Goal: Navigation & Orientation: Find specific page/section

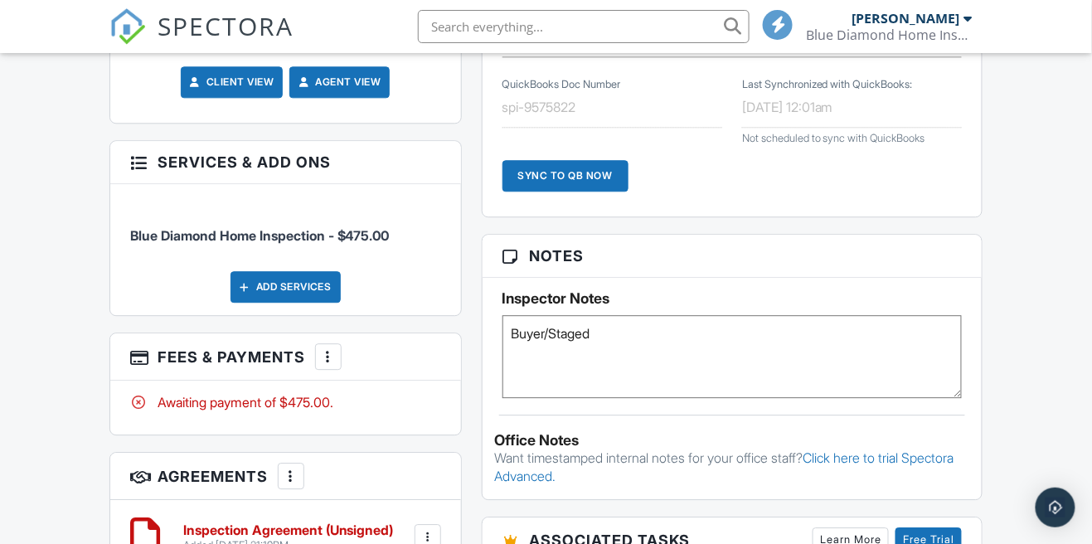
scroll to position [1023, 0]
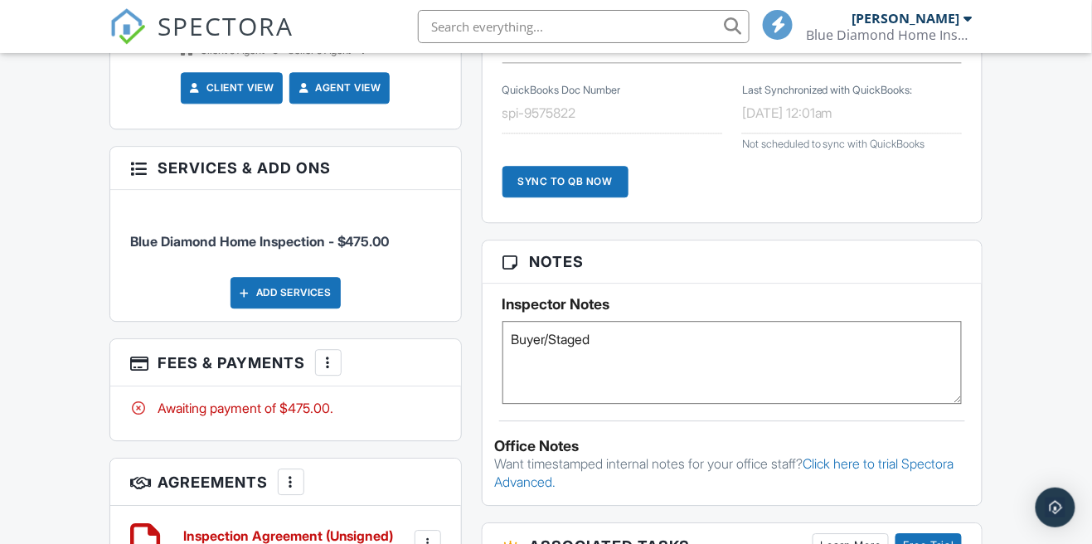
click at [957, 32] on div "Blue Diamond Home Inspection Inc." at bounding box center [889, 35] width 166 height 17
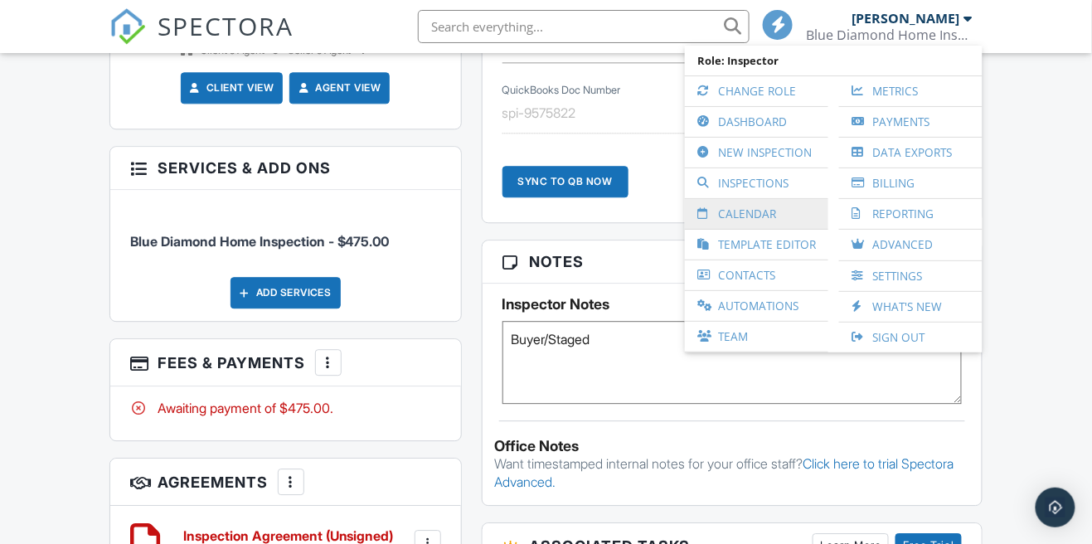
click at [776, 217] on link "Calendar" at bounding box center [756, 214] width 127 height 30
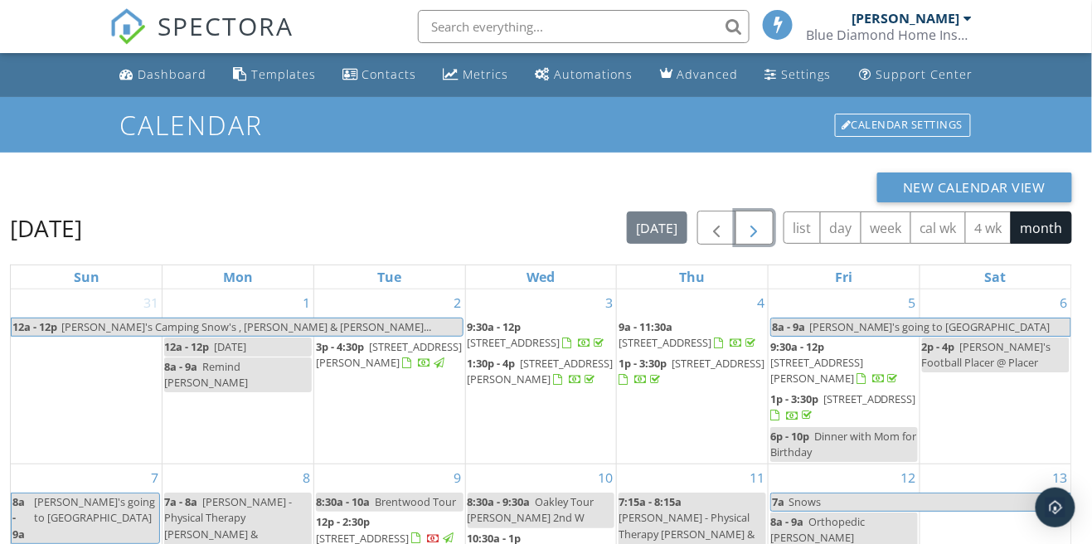
click at [772, 226] on button "button" at bounding box center [755, 228] width 39 height 34
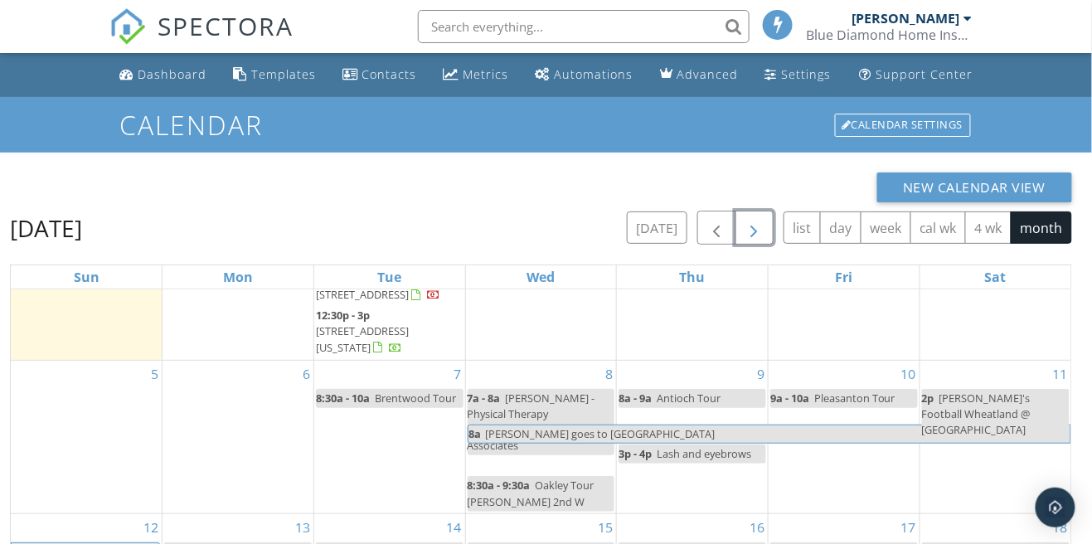
scroll to position [148, 0]
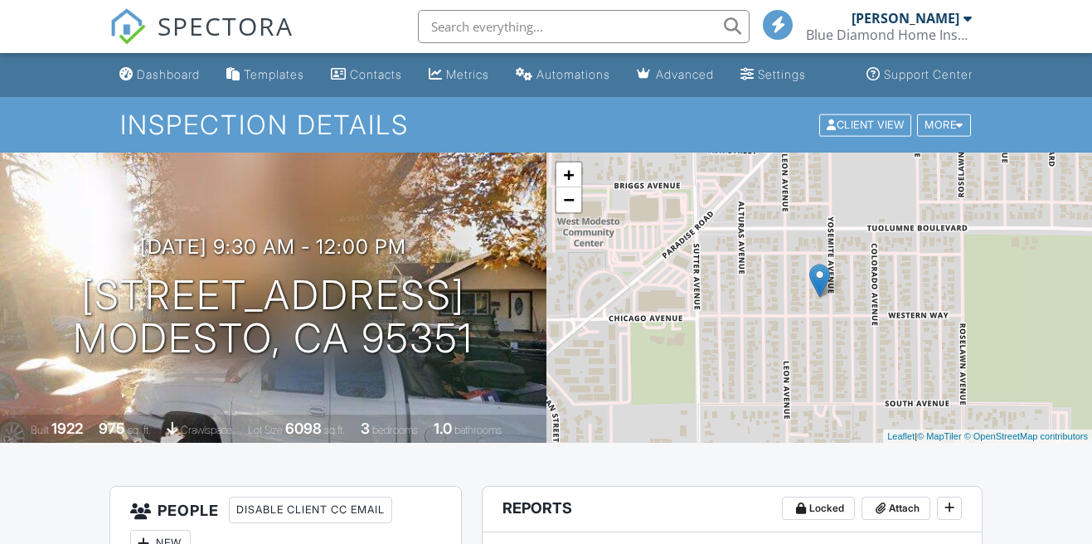
click at [980, 21] on li "[PERSON_NAME] Blue Diamond Home Inspection Inc. Role: Inspector Change Role Das…" at bounding box center [891, 26] width 183 height 53
click at [967, 27] on div "Blue Diamond Home Inspection Inc." at bounding box center [889, 35] width 166 height 17
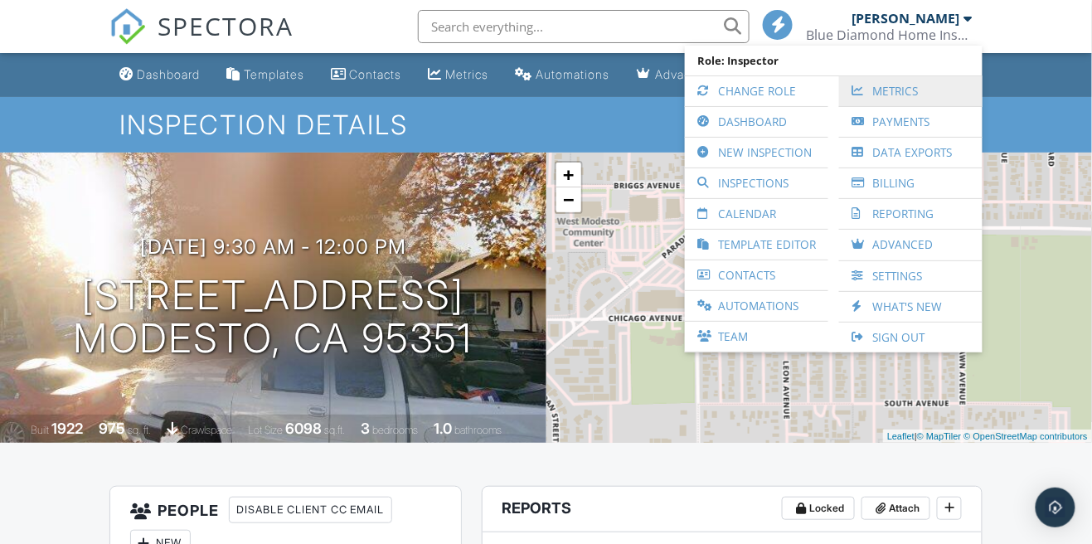
click at [900, 95] on link "Metrics" at bounding box center [911, 91] width 127 height 30
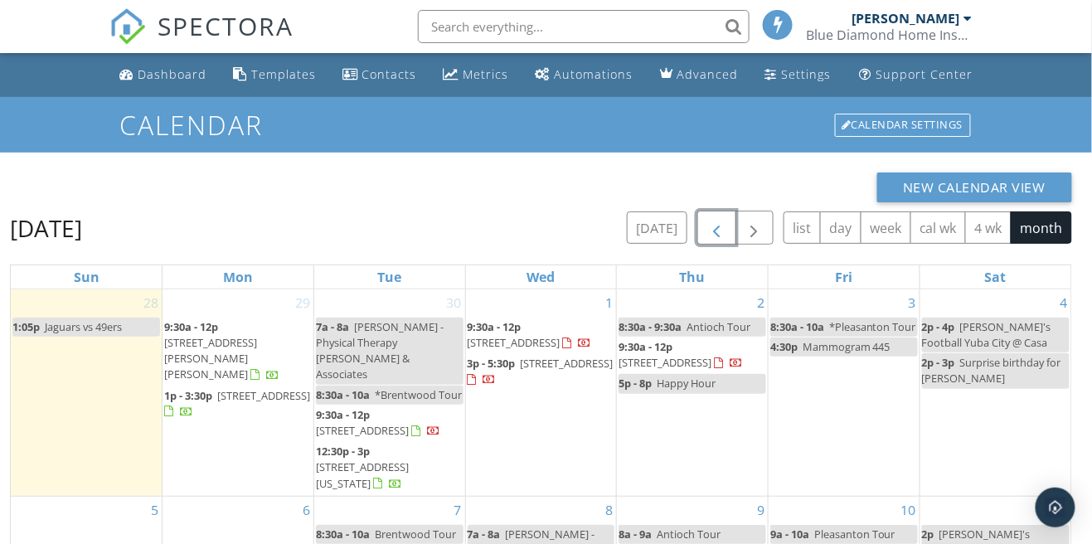
click at [722, 232] on span "button" at bounding box center [717, 228] width 20 height 20
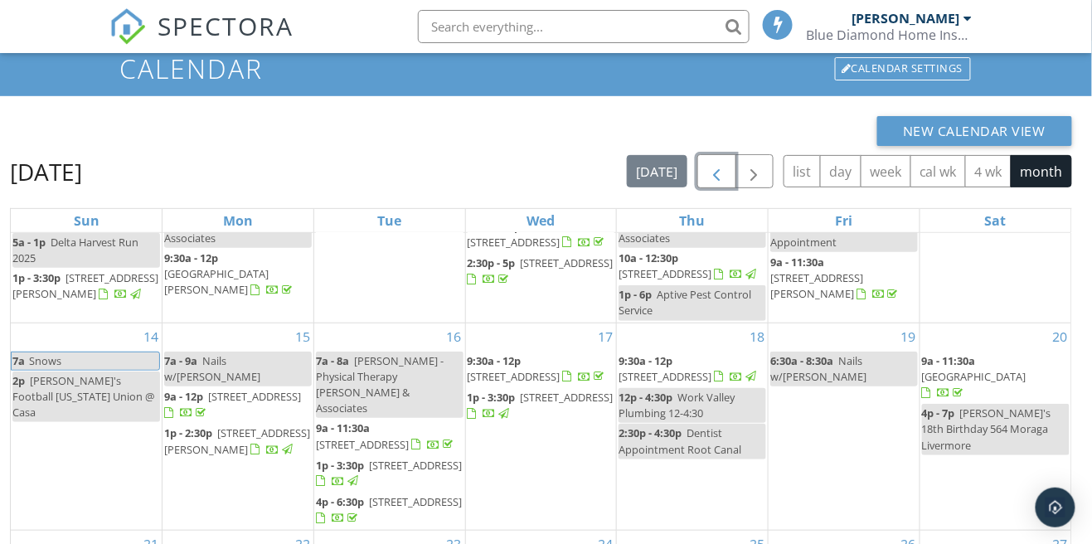
scroll to position [221, 0]
